Goal: Information Seeking & Learning: Learn about a topic

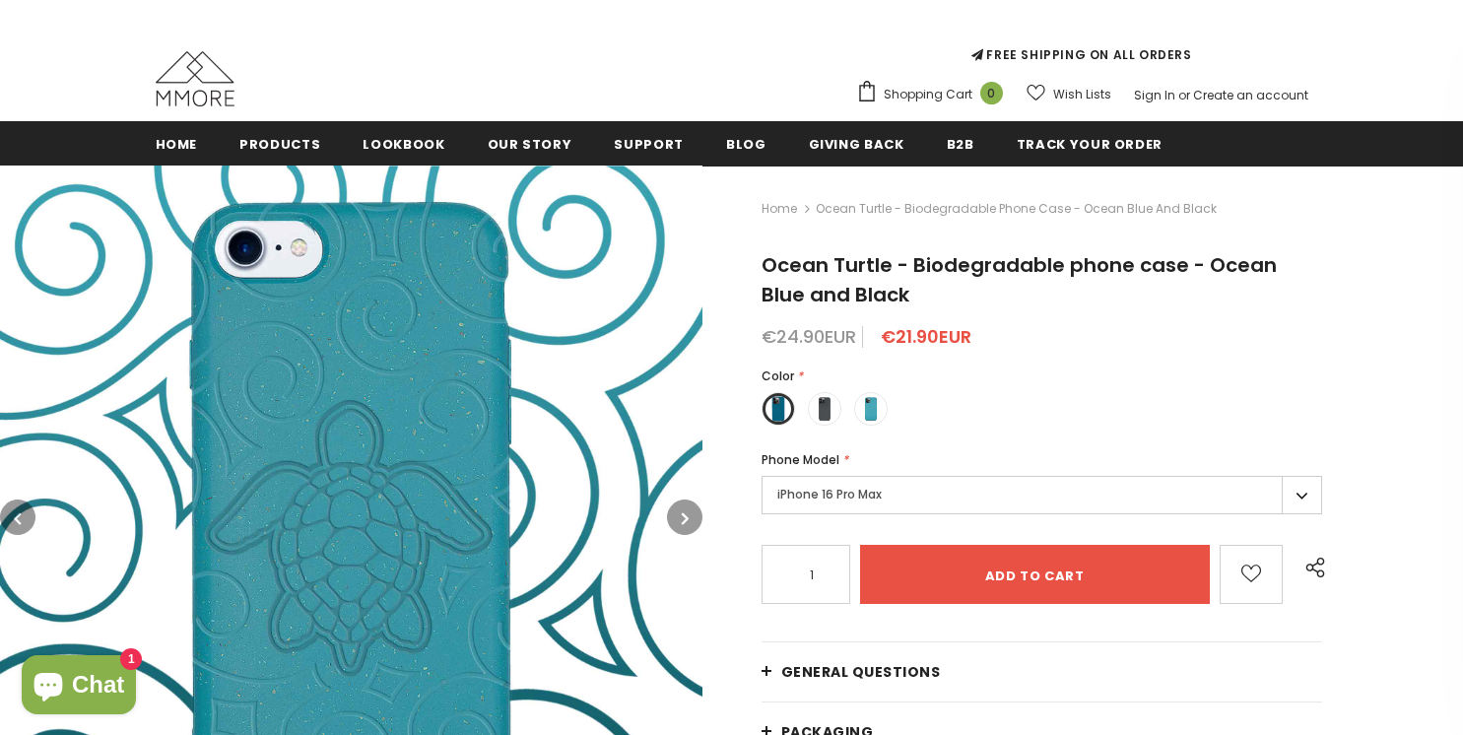
scroll to position [207, 0]
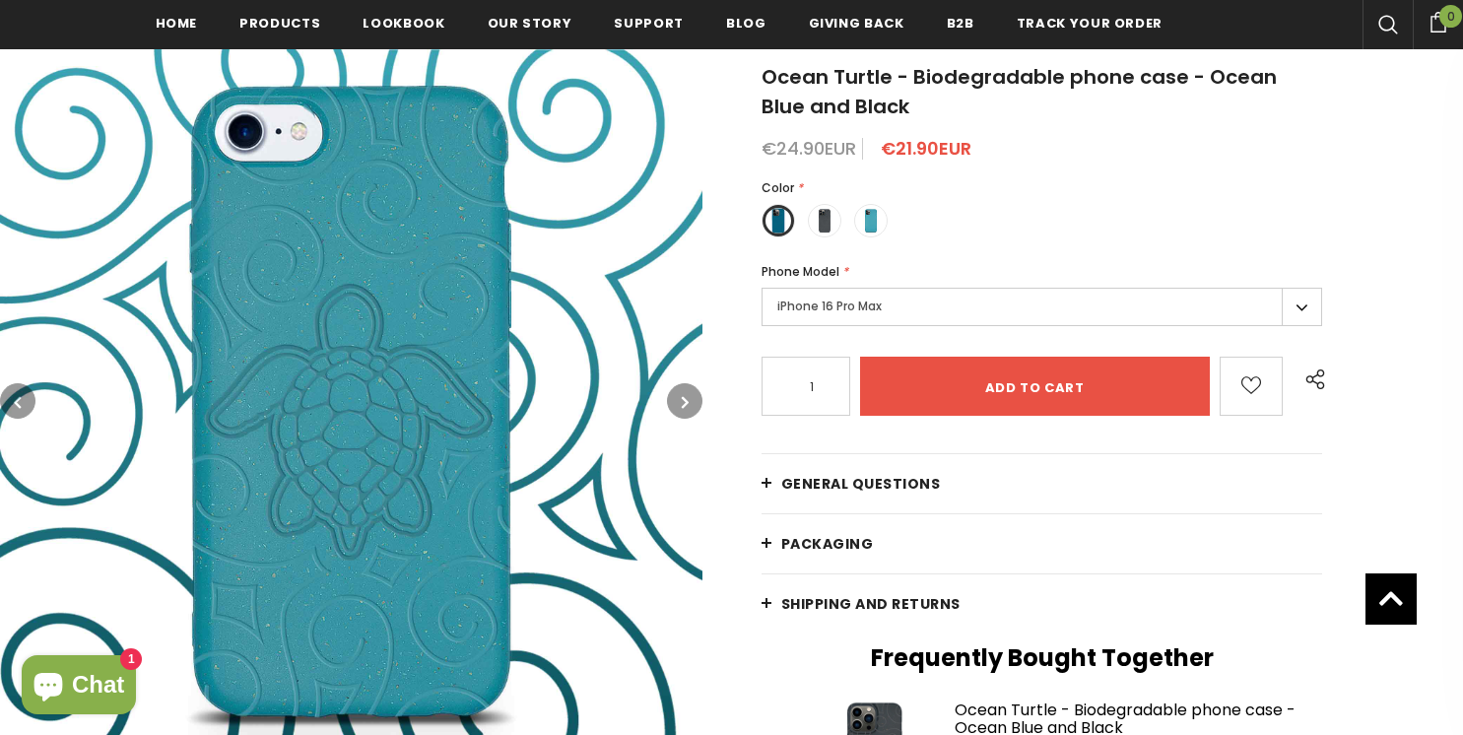
click at [938, 484] on link "General Questions" at bounding box center [1041, 483] width 561 height 59
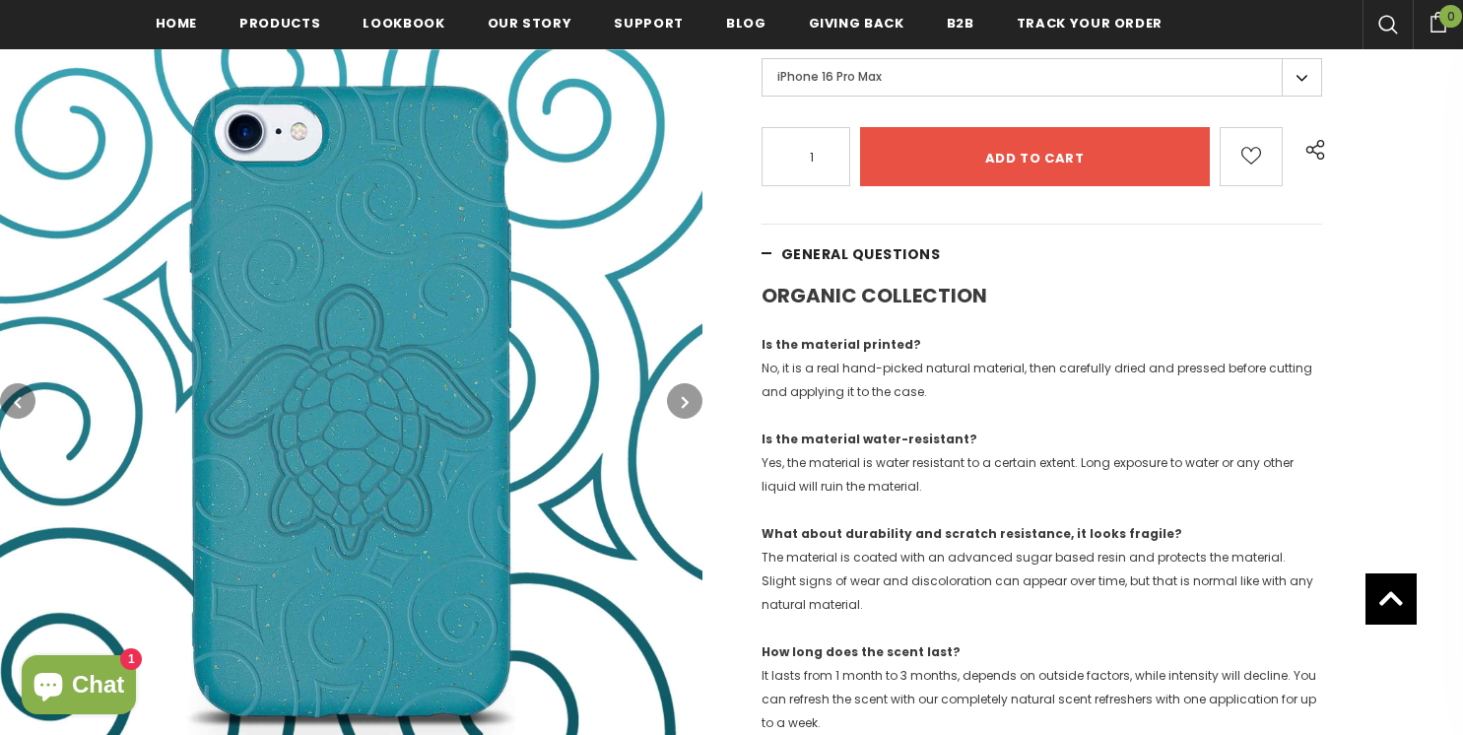
scroll to position [709, 0]
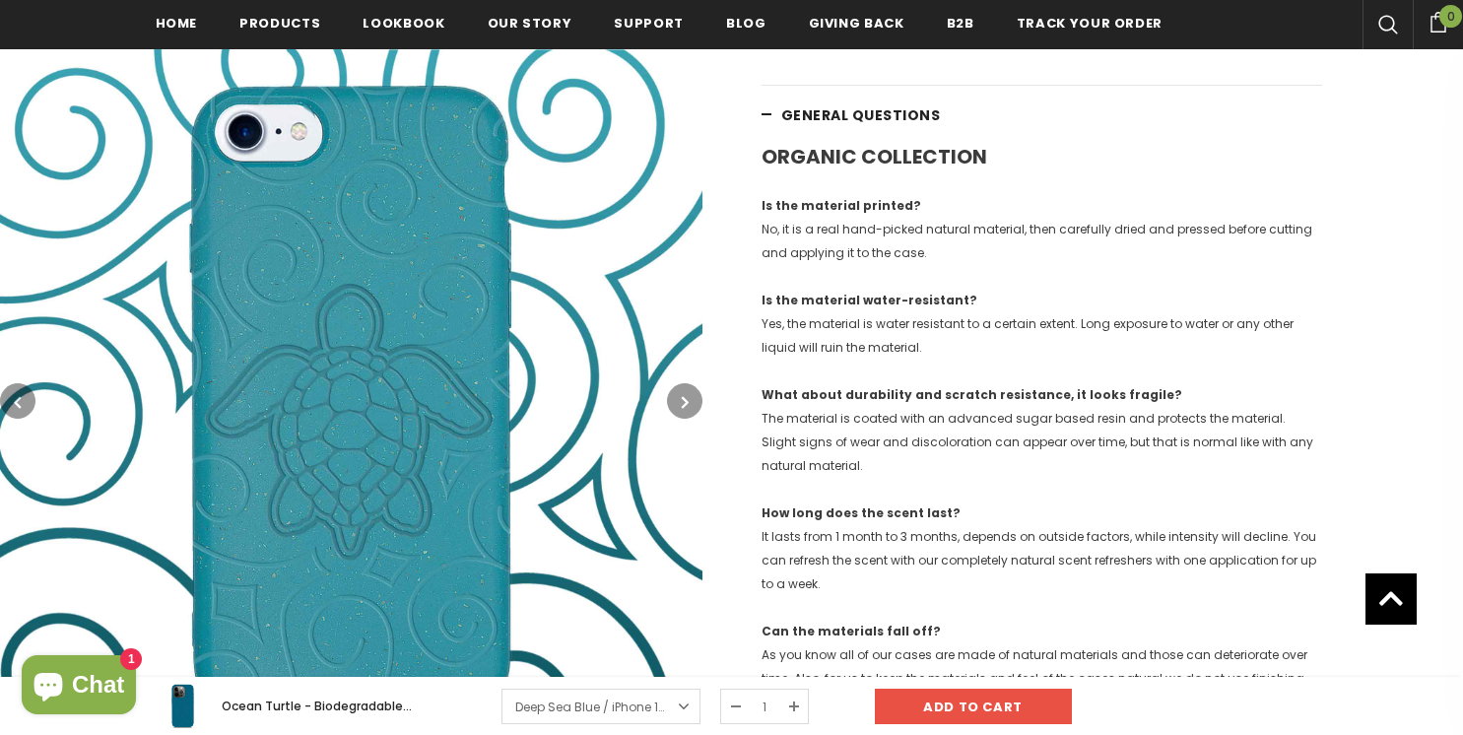
click at [855, 122] on span "General Questions" at bounding box center [861, 115] width 160 height 20
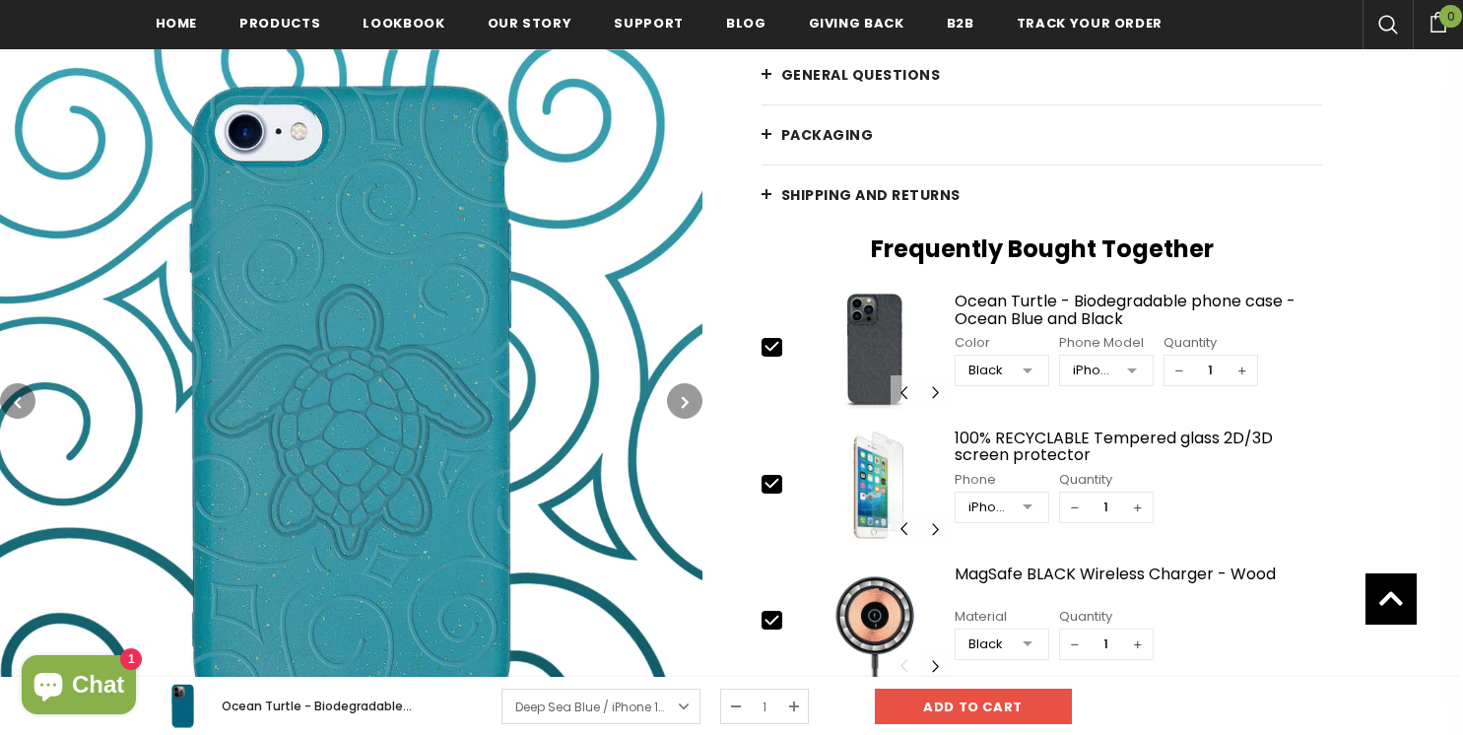
scroll to position [754, 0]
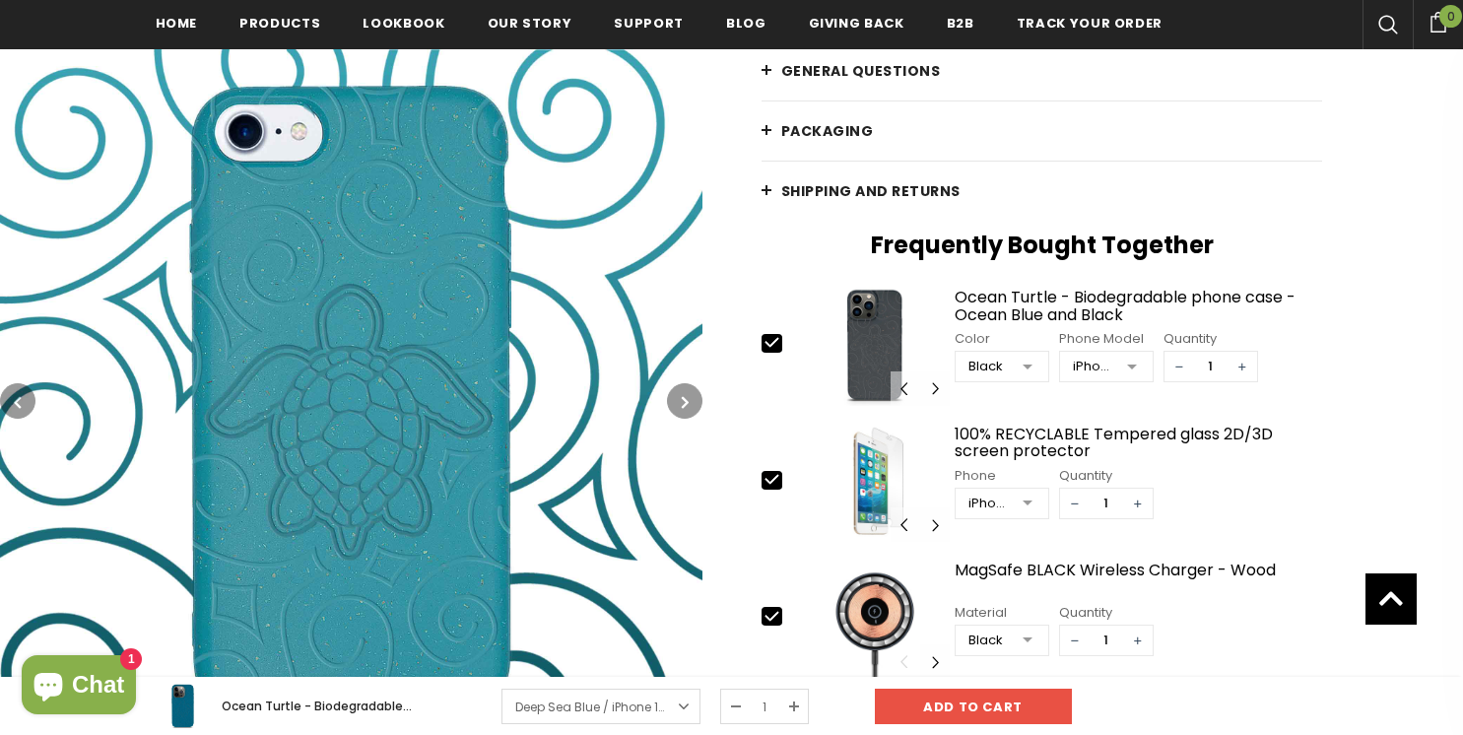
click at [875, 131] on link "PACKAGING" at bounding box center [1041, 130] width 561 height 59
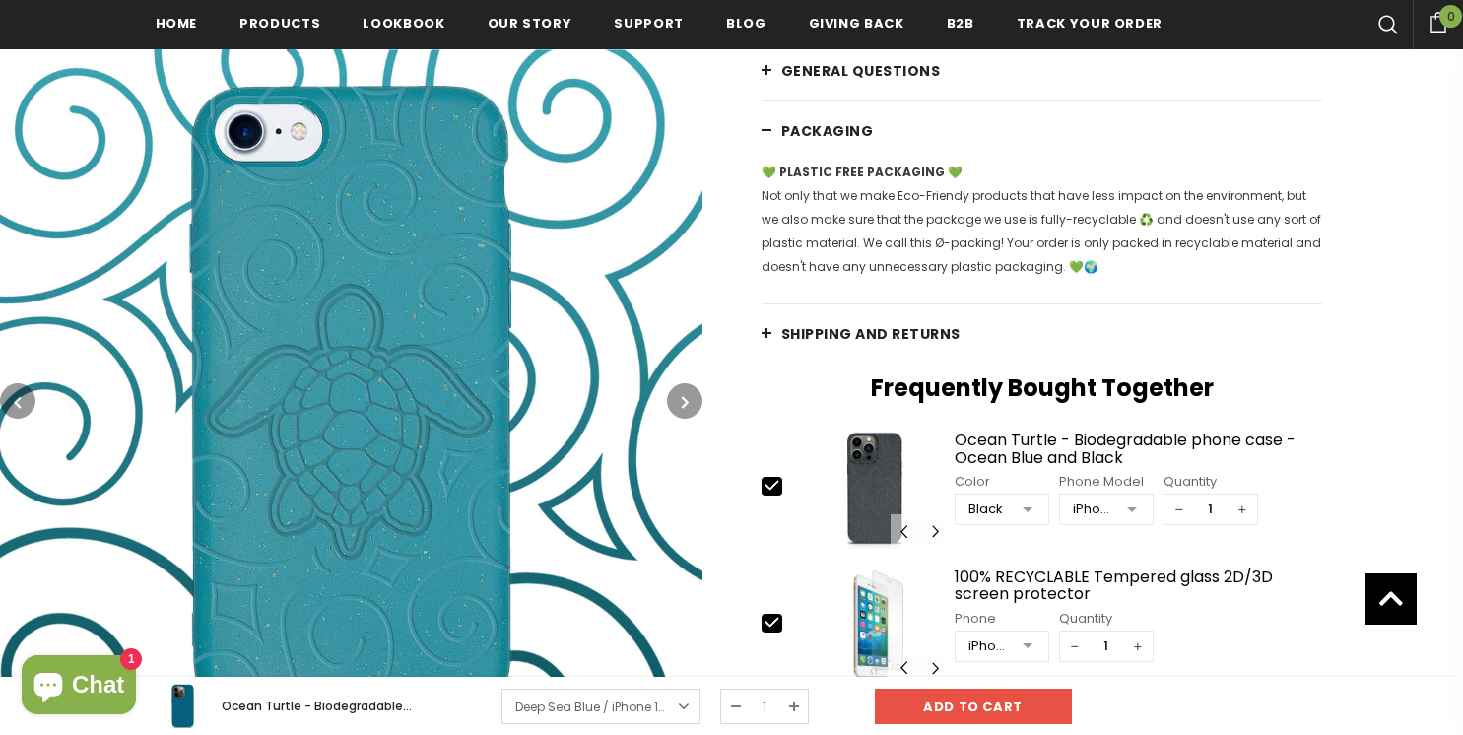
click at [875, 131] on link "PACKAGING" at bounding box center [1041, 130] width 561 height 59
